Goal: Task Accomplishment & Management: Manage account settings

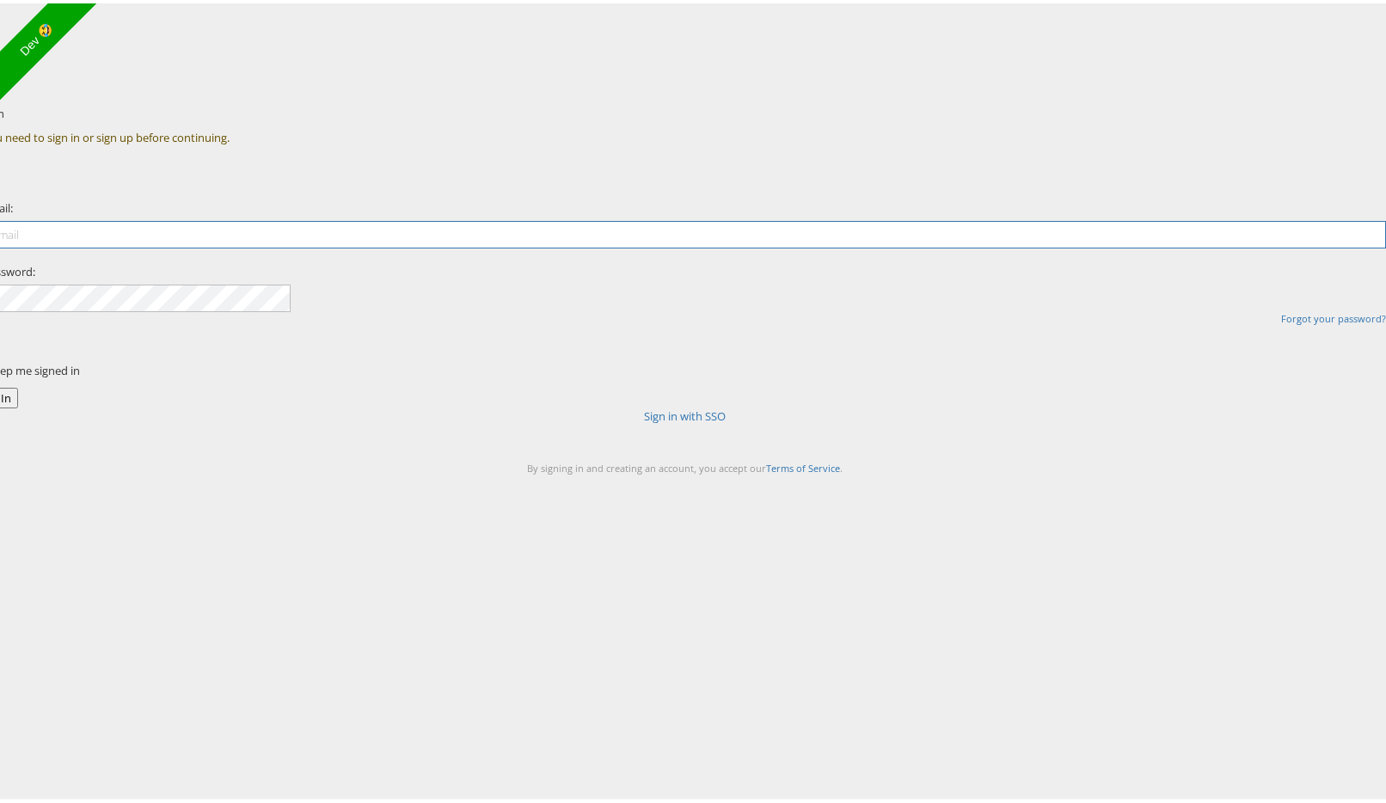
type input "aaron.pinto@kargo.com"
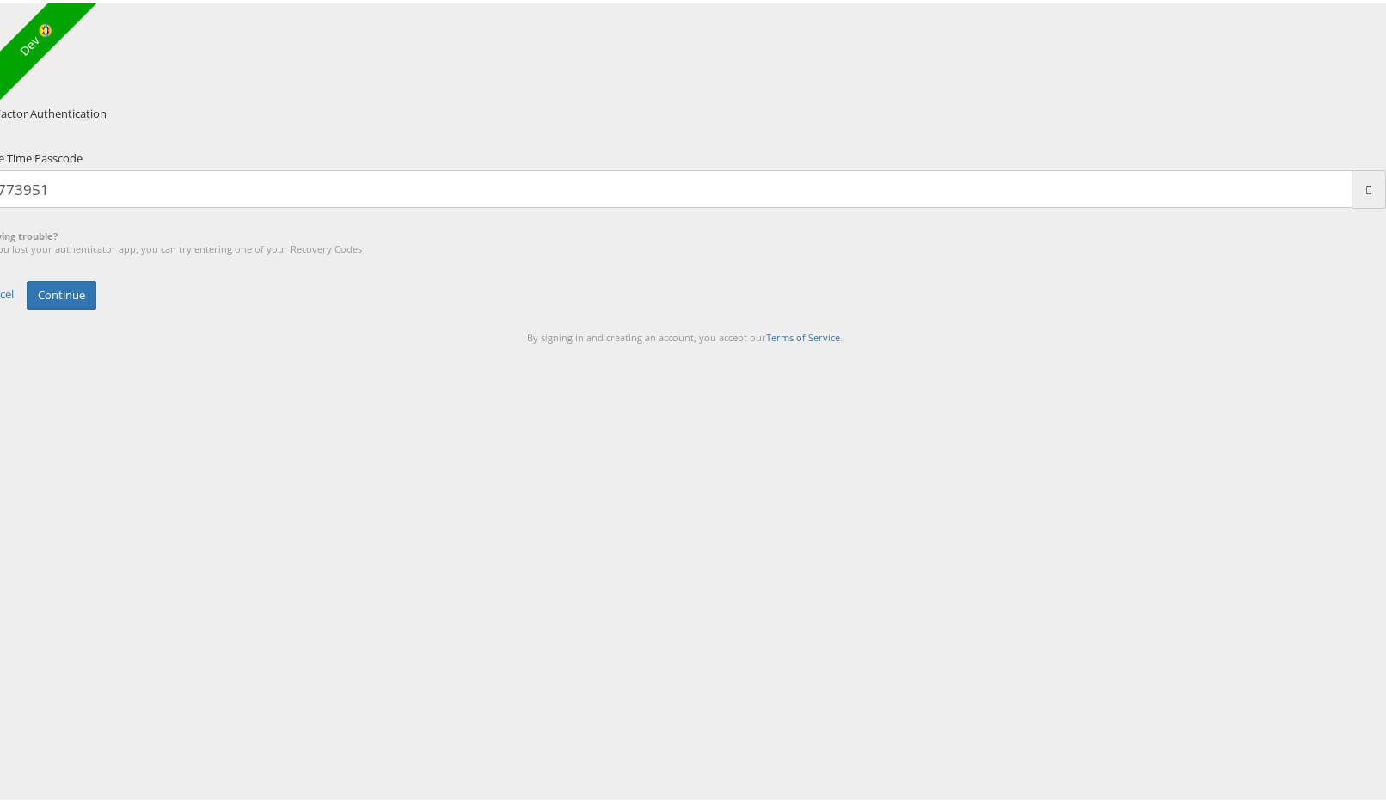
type input "773951"
click at [27, 278] on button "Continue" at bounding box center [62, 292] width 70 height 28
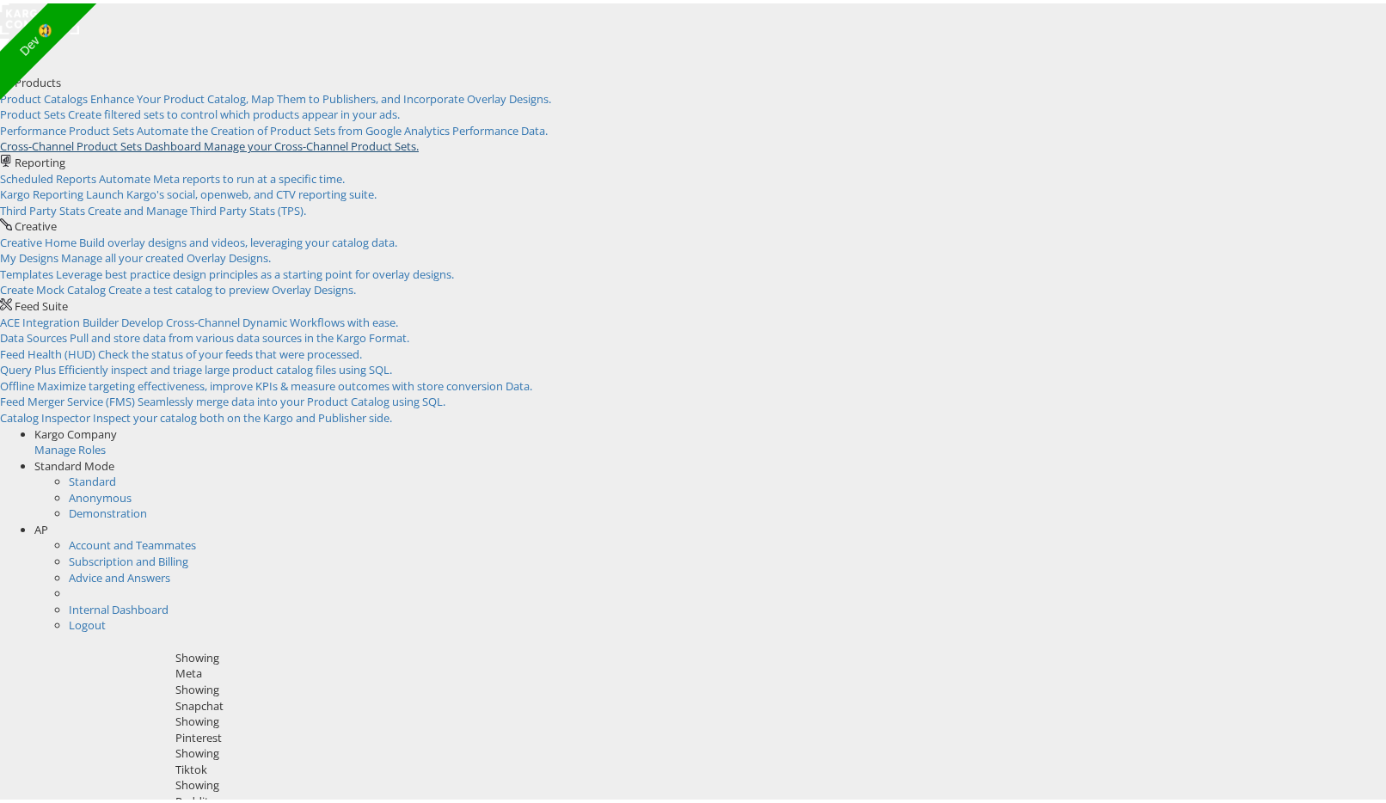
click at [395, 150] on span "Manage your Cross-Channel Product Sets." at bounding box center [311, 142] width 215 height 15
